Goal: Find specific page/section: Find specific page/section

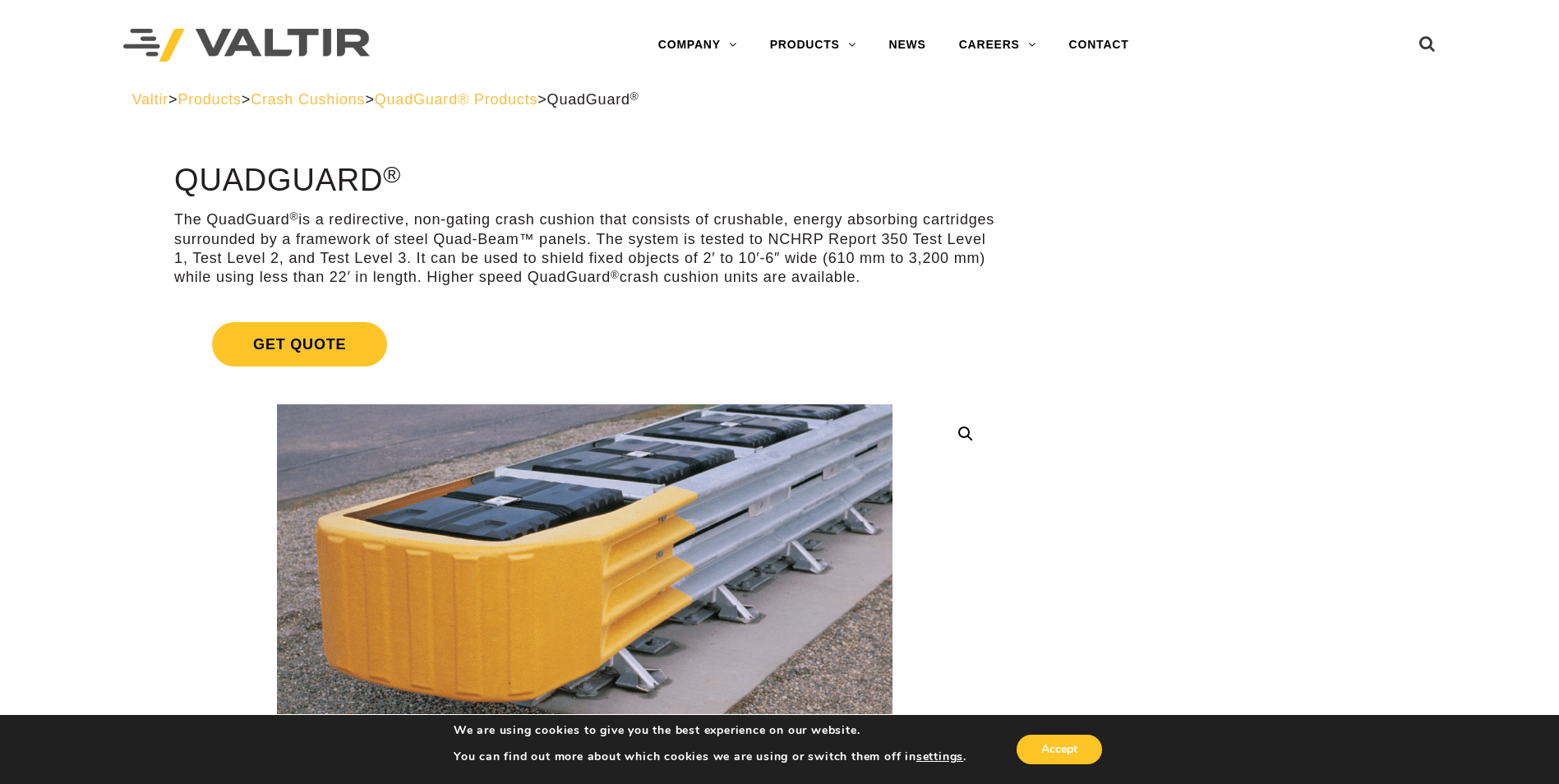
click at [538, 98] on span "QuadGuard® Products" at bounding box center [456, 100] width 163 height 17
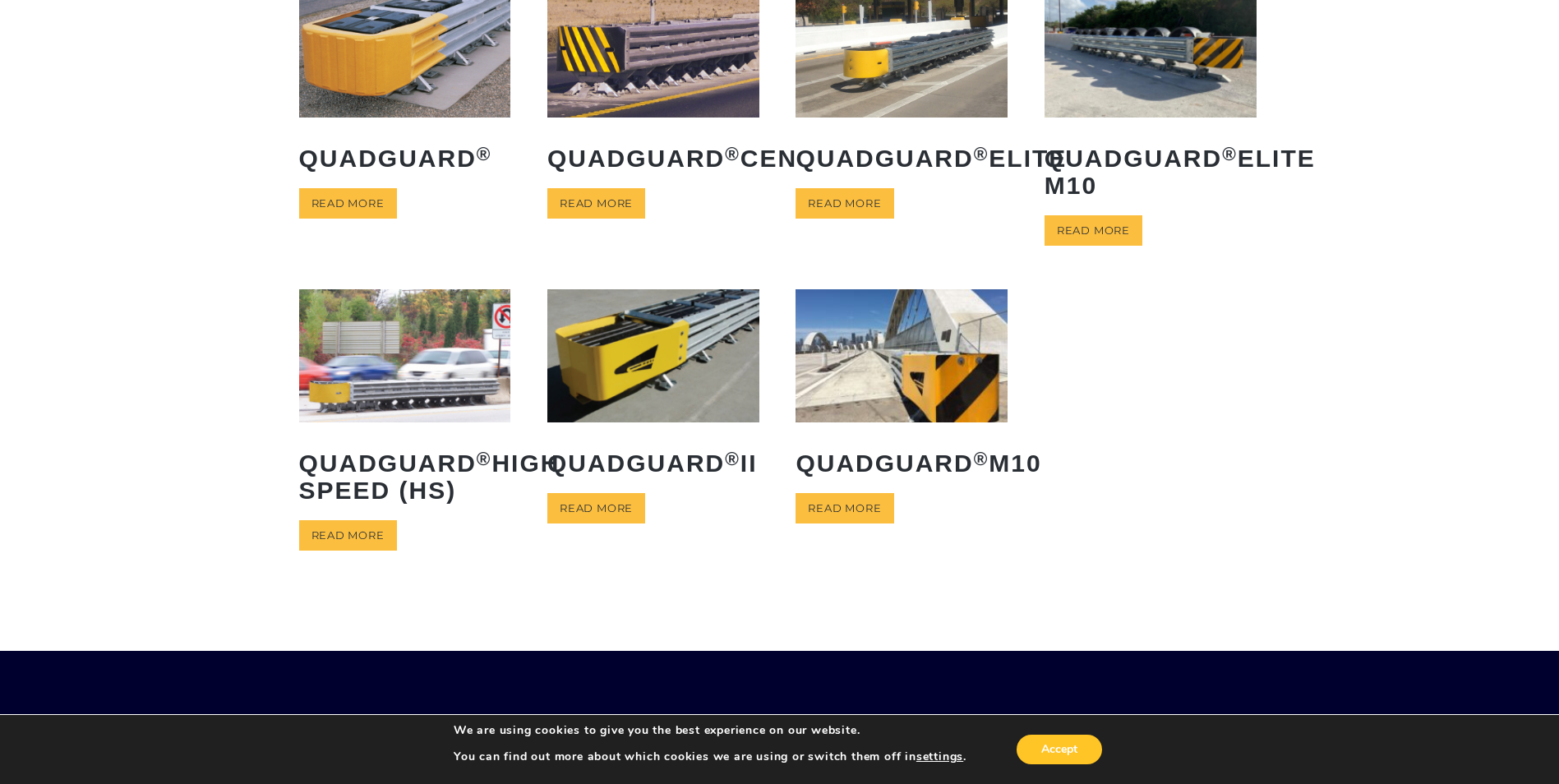
scroll to position [170, 0]
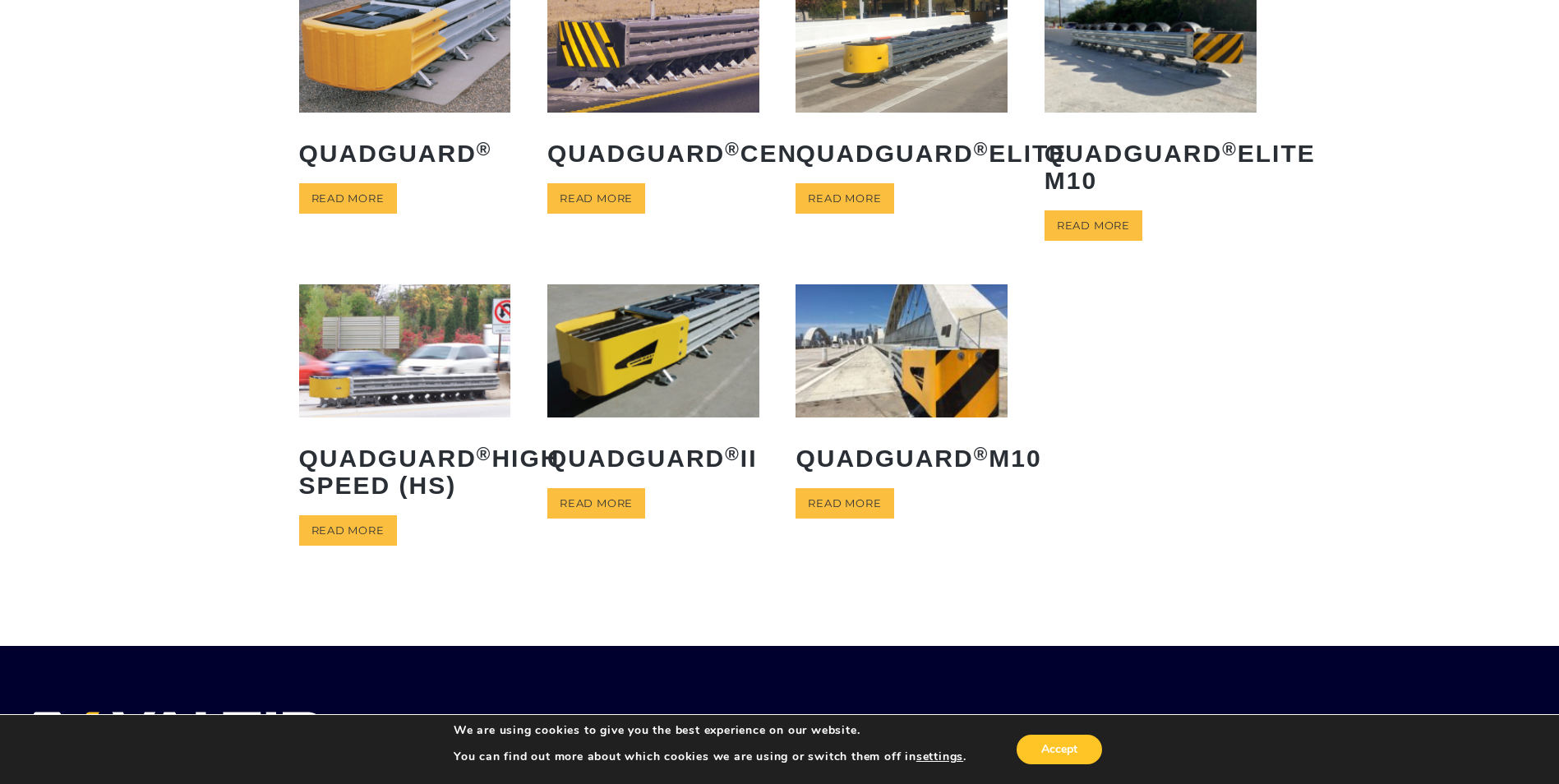
click at [883, 362] on img at bounding box center [901, 351] width 212 height 132
